Goal: Share content

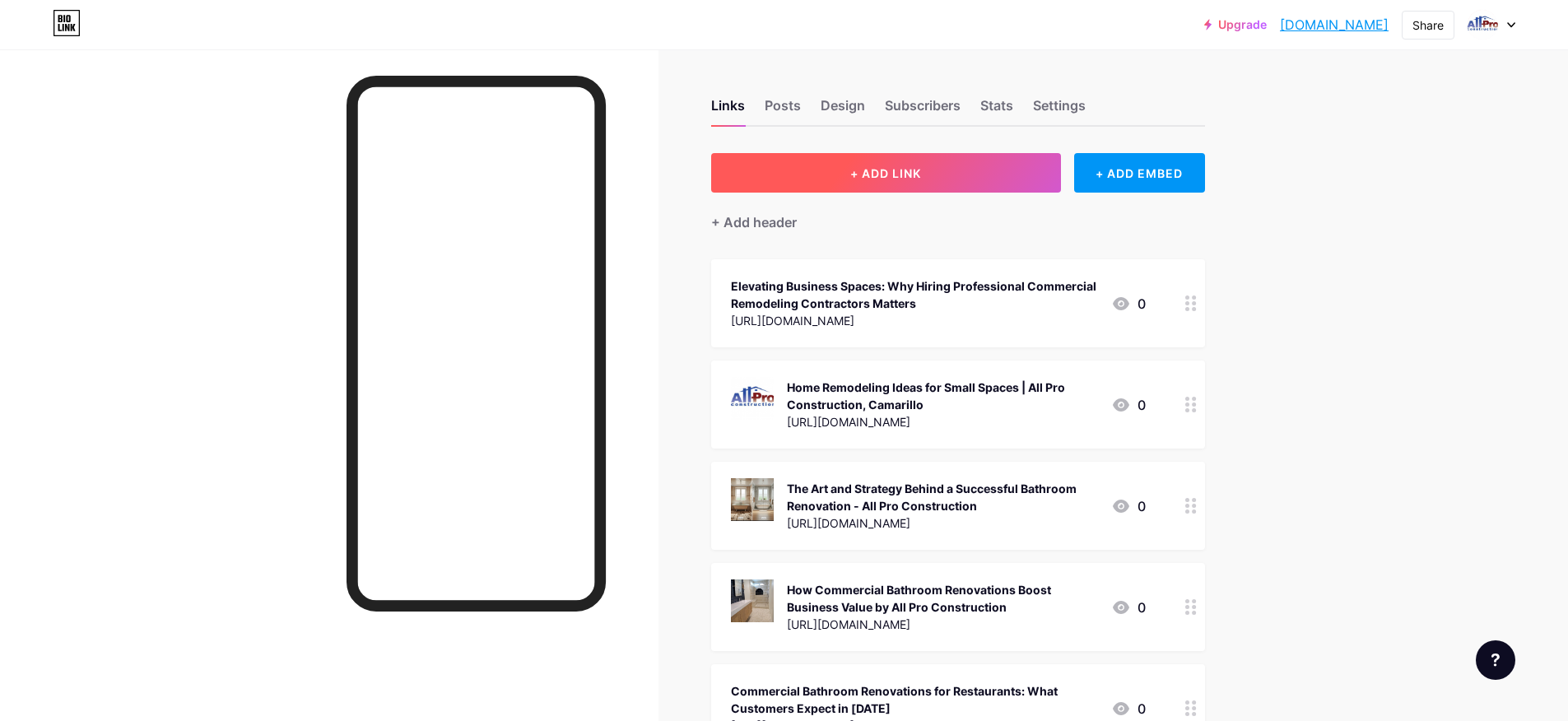
click at [910, 173] on span "+ ADD LINK" at bounding box center [885, 173] width 71 height 14
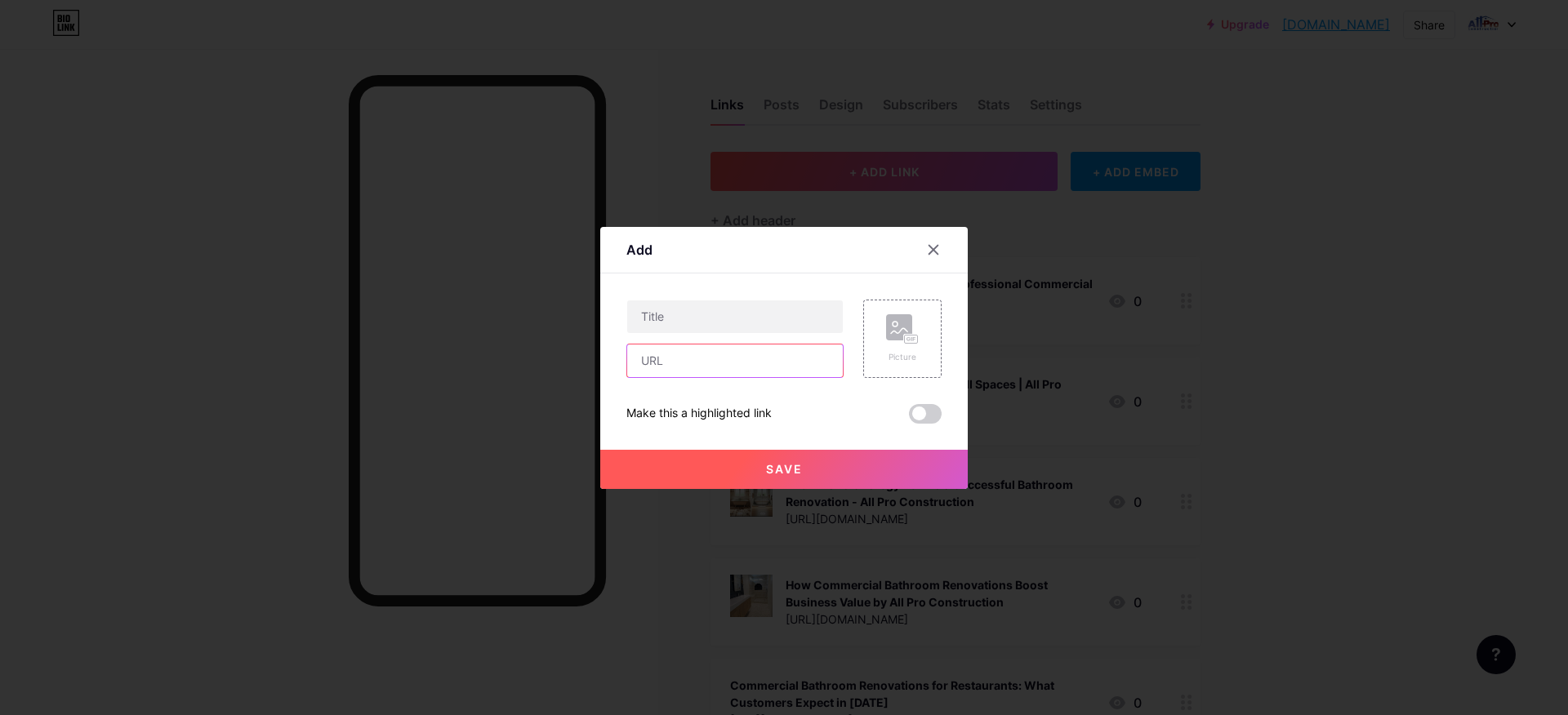
click at [727, 355] on input "text" at bounding box center [735, 361] width 216 height 33
paste input "[URL][DOMAIN_NAME]"
type input "[URL][DOMAIN_NAME]"
click at [929, 412] on span at bounding box center [925, 413] width 33 height 20
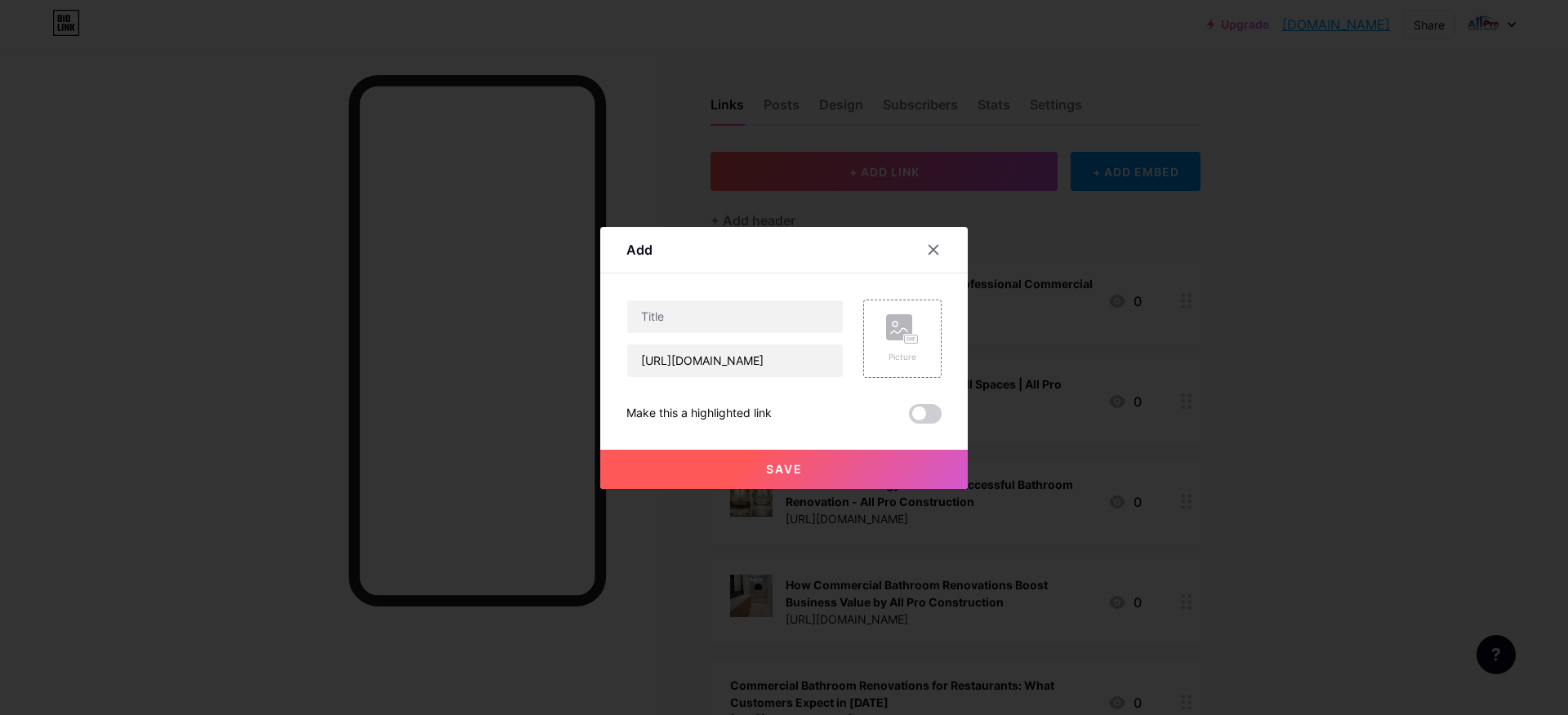
scroll to position [0, 0]
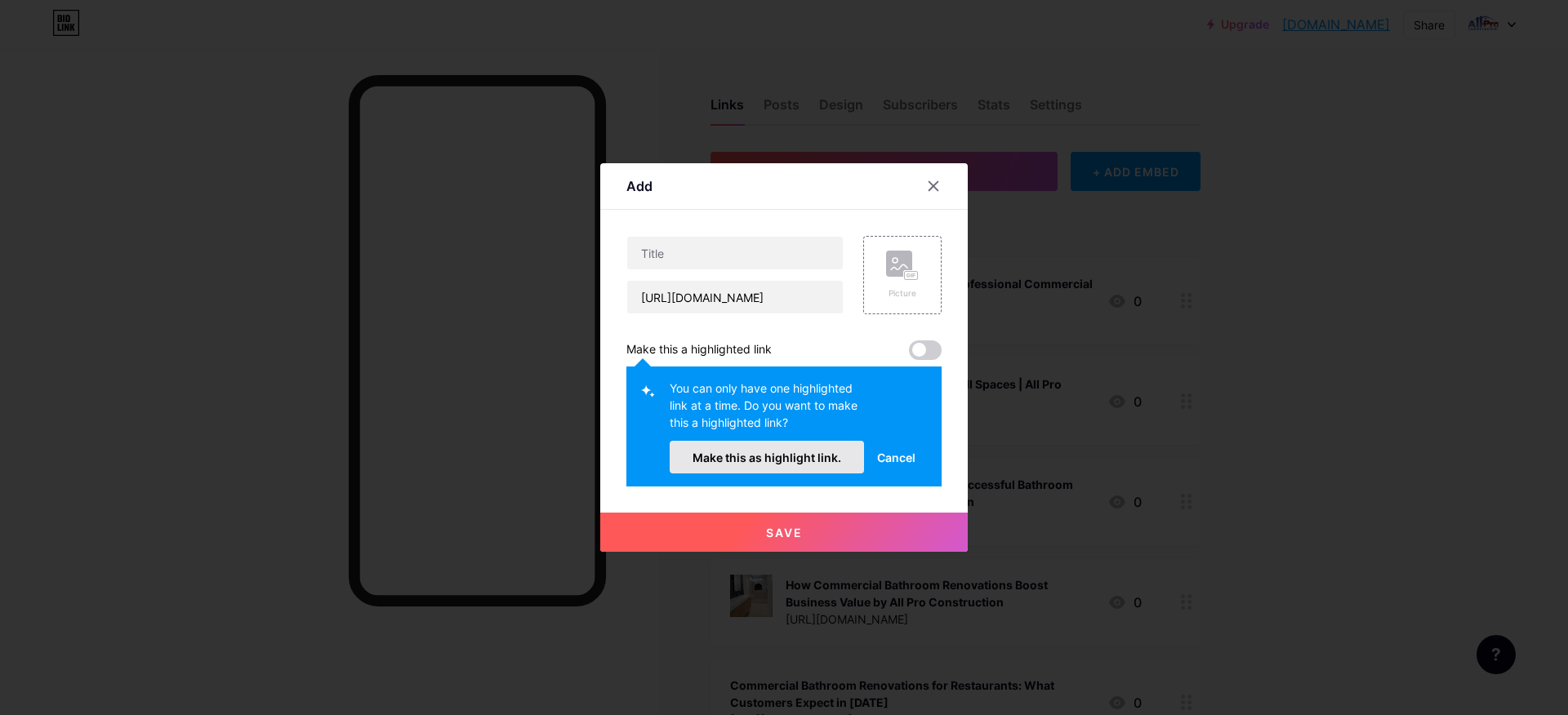
click at [787, 455] on span "Make this as highlight link." at bounding box center [767, 457] width 149 height 14
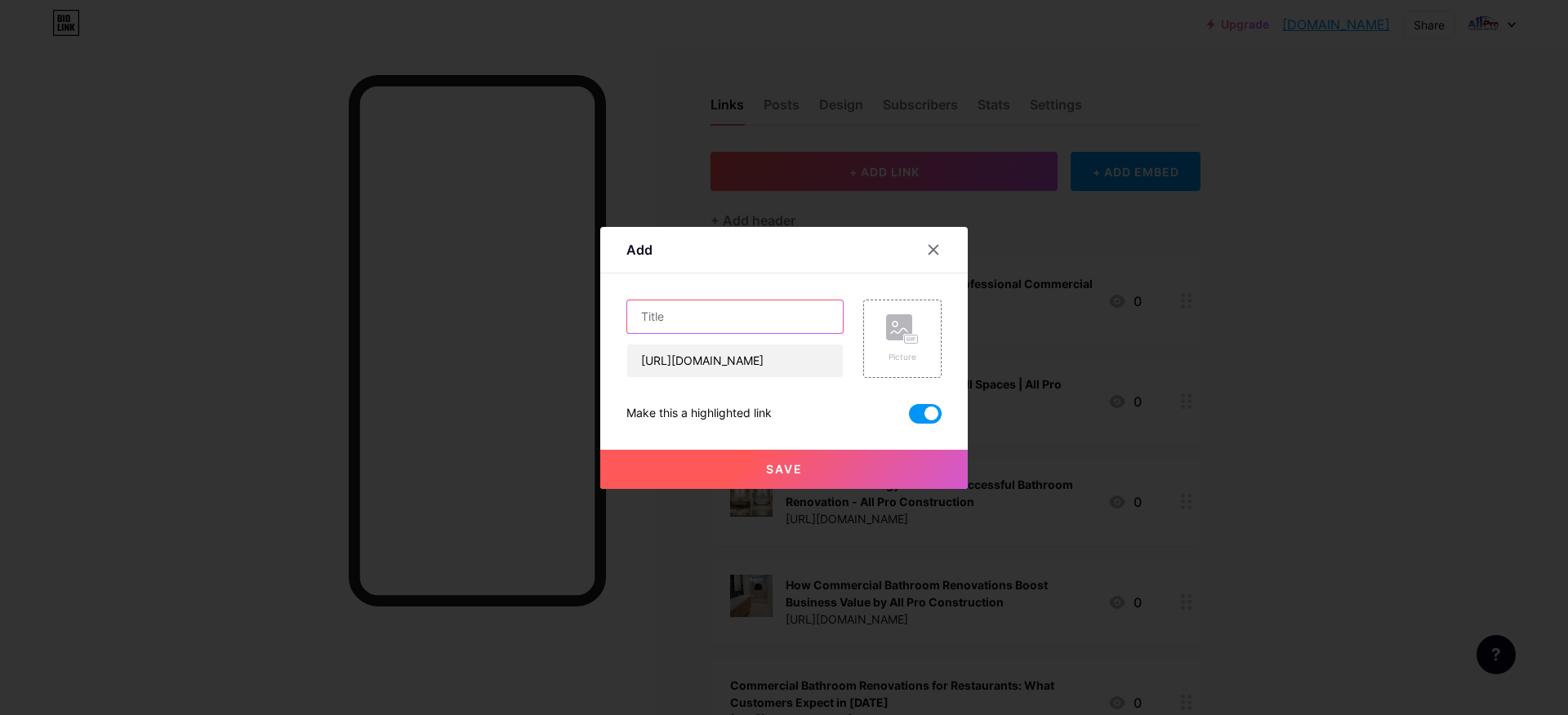
click at [712, 317] on input "text" at bounding box center [735, 317] width 216 height 33
paste input "Kitchen Renovation Mistakes to Avoid in Residential Homes"
type input "Kitchen Renovation Mistakes to Avoid in Residential Homes"
click at [901, 471] on button "Save" at bounding box center [783, 469] width 367 height 40
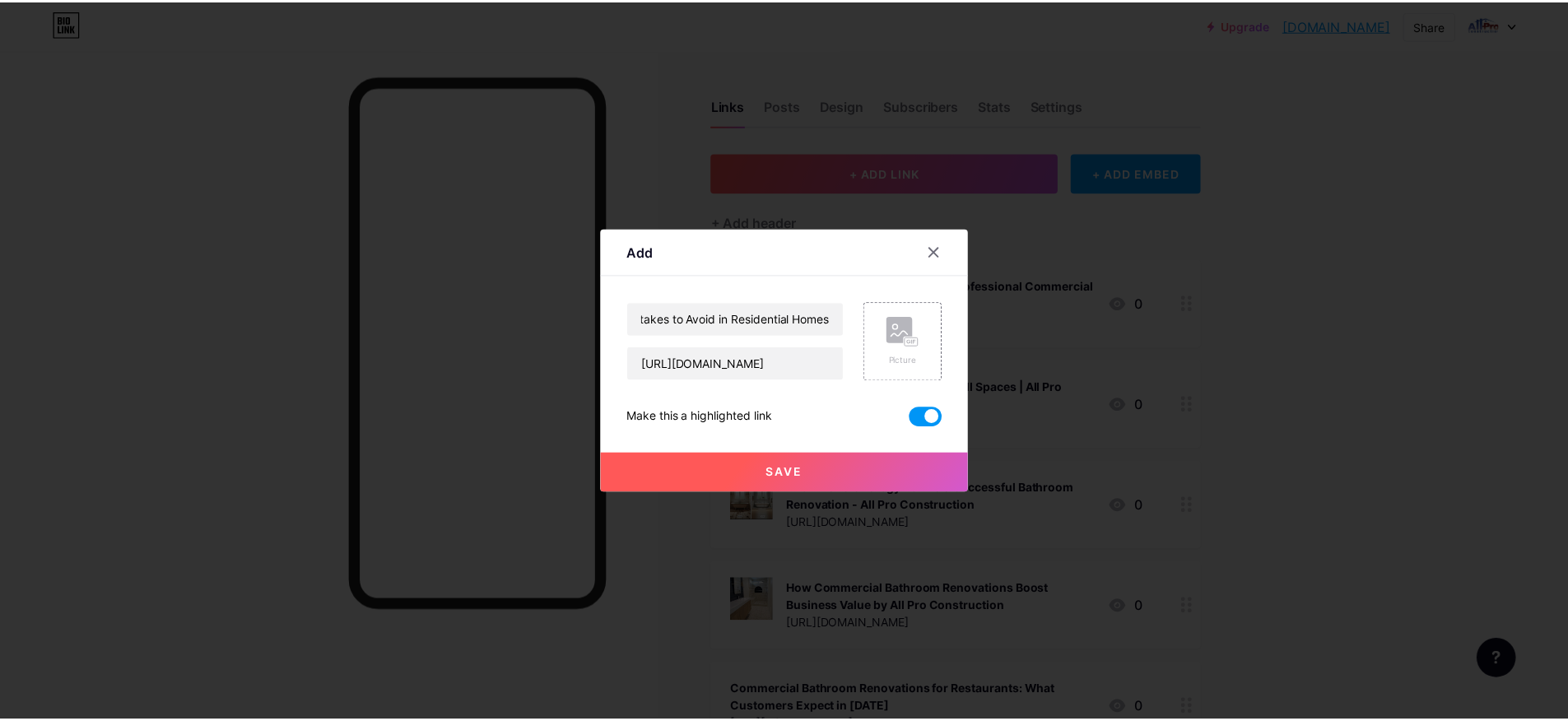
scroll to position [0, 0]
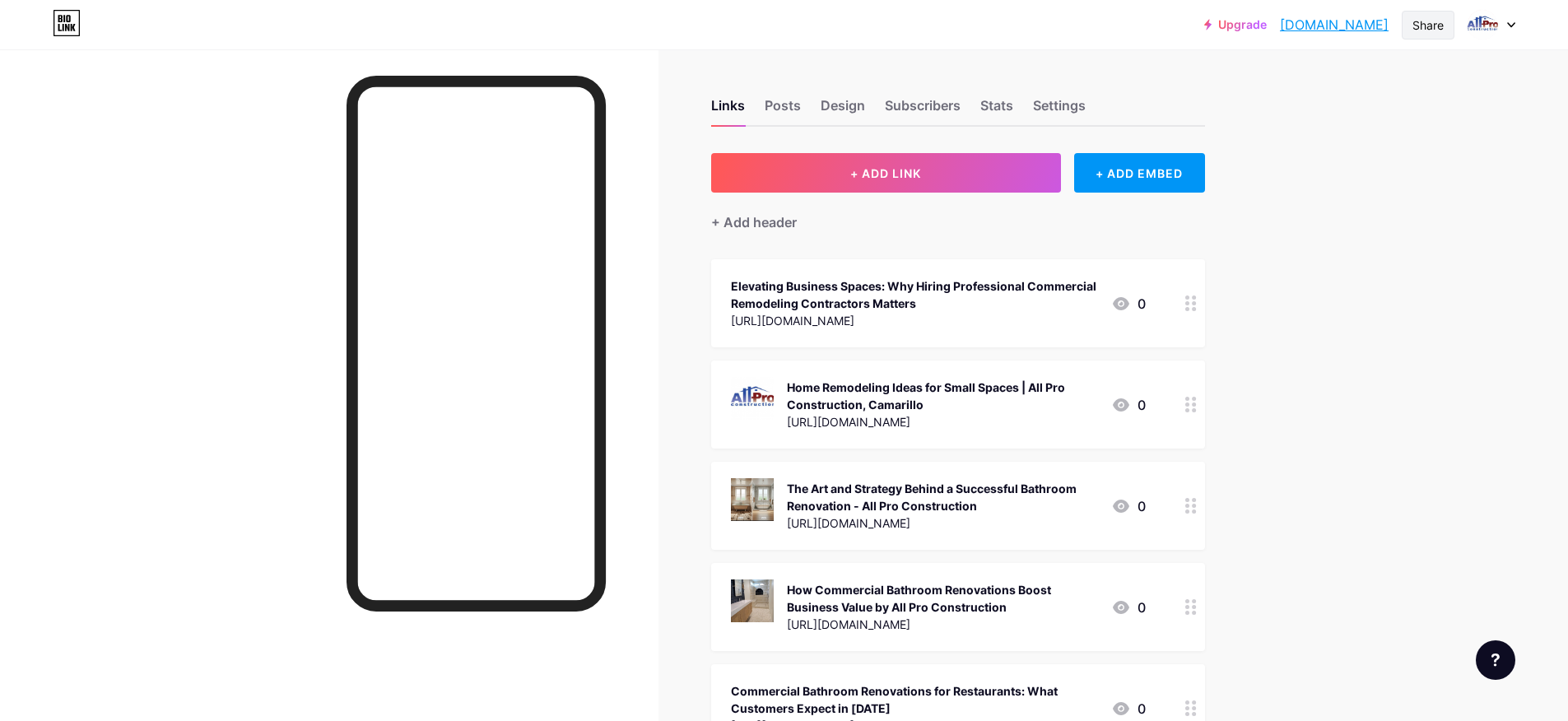
click at [1421, 22] on div "Share" at bounding box center [1428, 25] width 31 height 17
click at [1336, 78] on div "Copy link" at bounding box center [1330, 85] width 245 height 40
